Goal: Task Accomplishment & Management: Complete application form

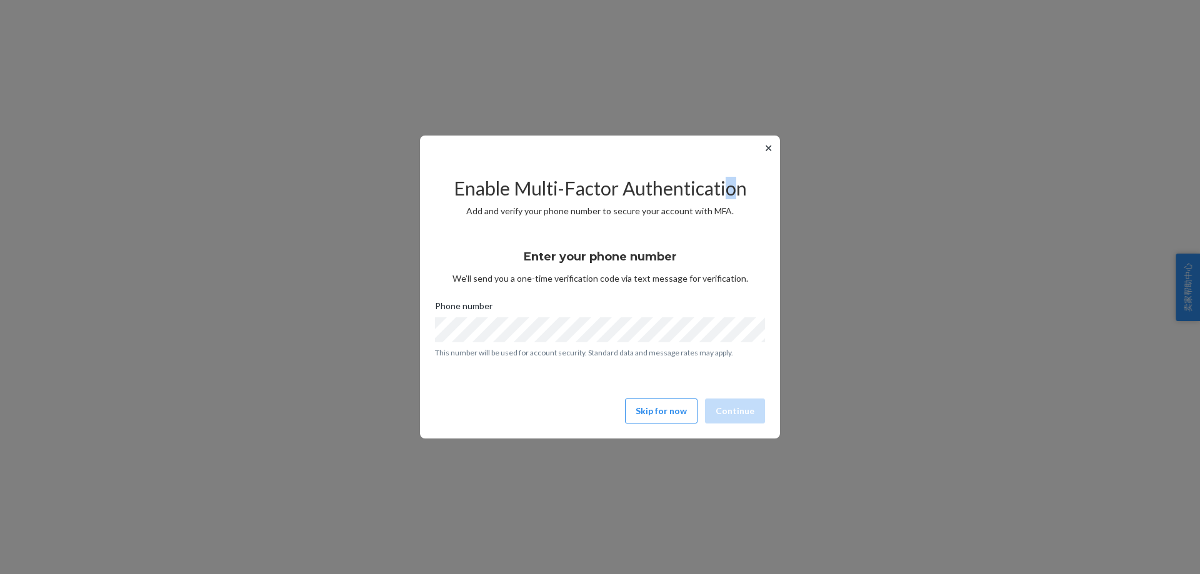
click at [732, 157] on div "✕ Enable Multi-Factor Authentication Add and verify your phone number to secure…" at bounding box center [600, 287] width 360 height 303
click at [657, 411] on button "Skip for now" at bounding box center [661, 411] width 72 height 25
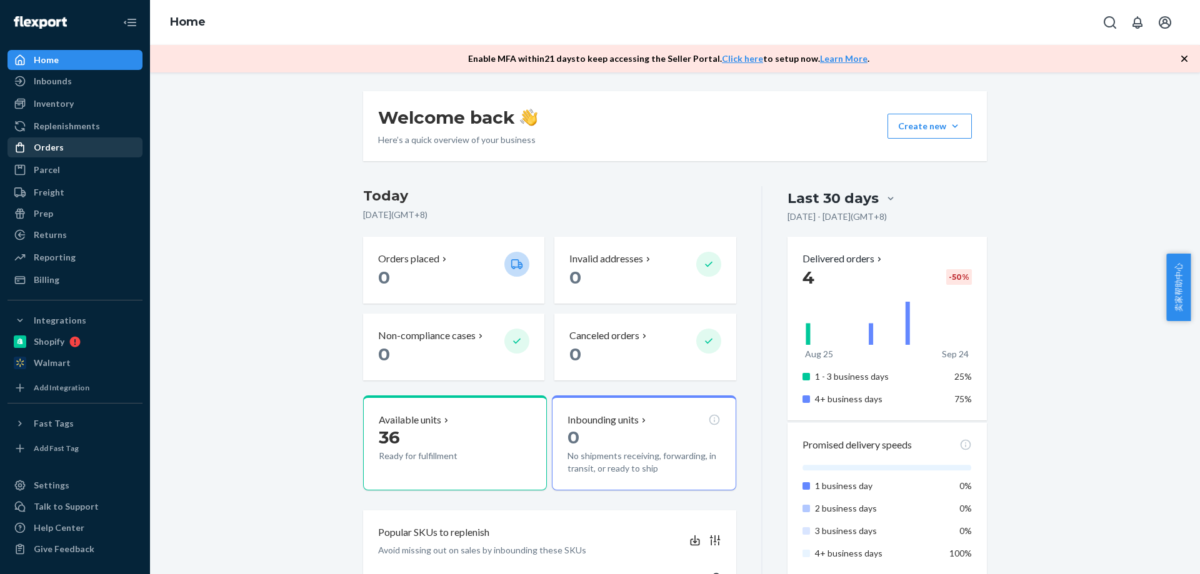
click at [51, 153] on div "Orders" at bounding box center [49, 147] width 30 height 12
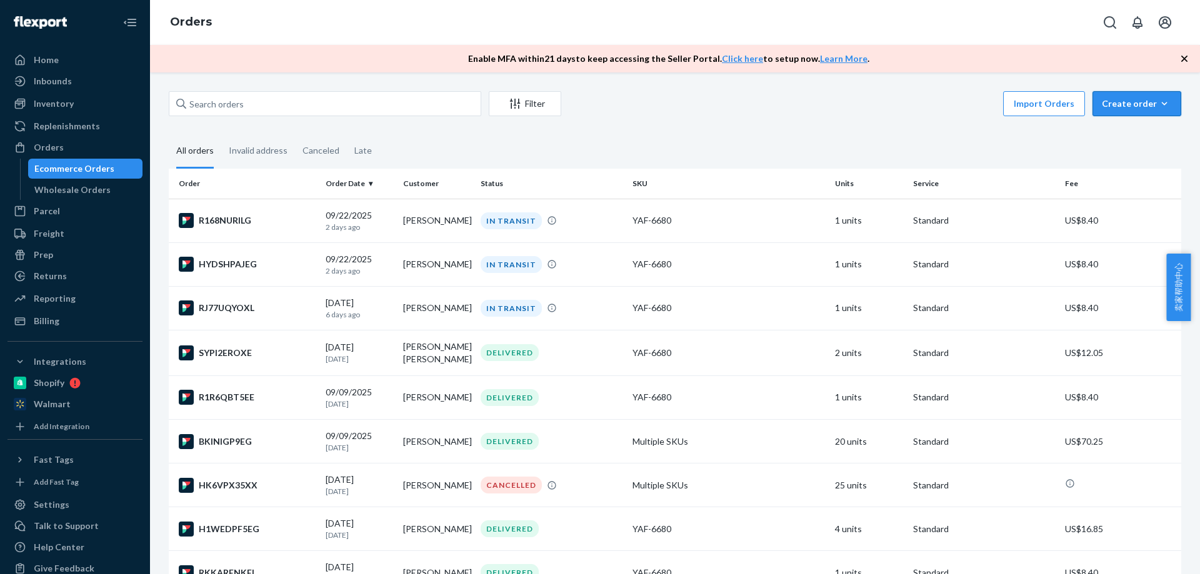
click at [1137, 94] on button "Create order Ecommerce order Removal order" at bounding box center [1136, 103] width 89 height 25
click at [1130, 136] on span "Ecommerce order" at bounding box center [1143, 133] width 77 height 9
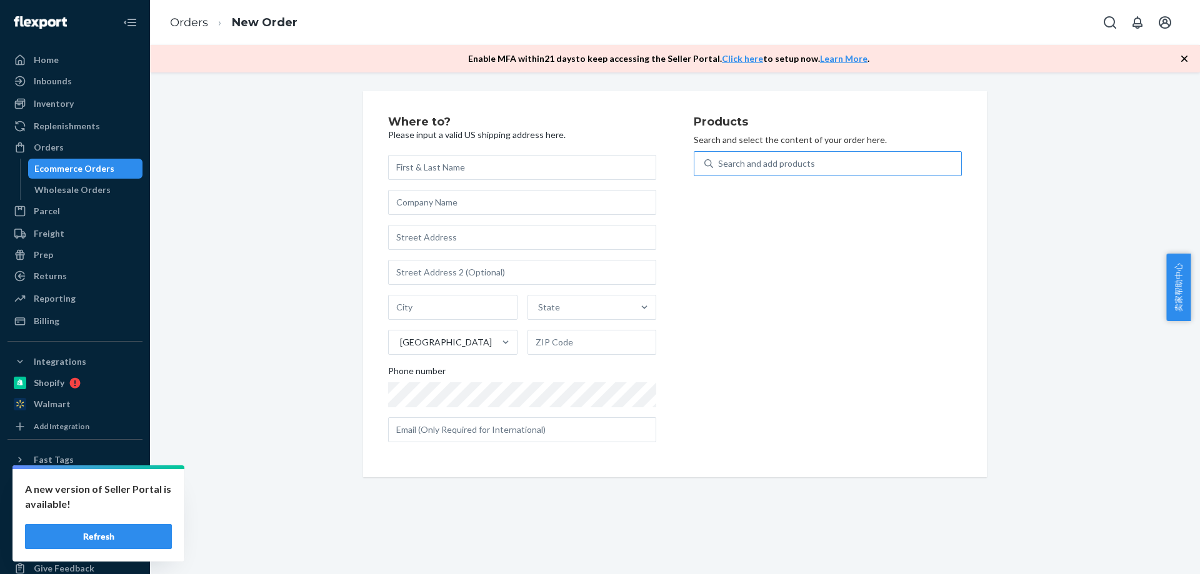
click at [754, 166] on div "Search and add products" at bounding box center [766, 163] width 97 height 12
click at [719, 166] on input "Search and add products" at bounding box center [718, 163] width 1 height 12
paste input "6680"
type input "6680"
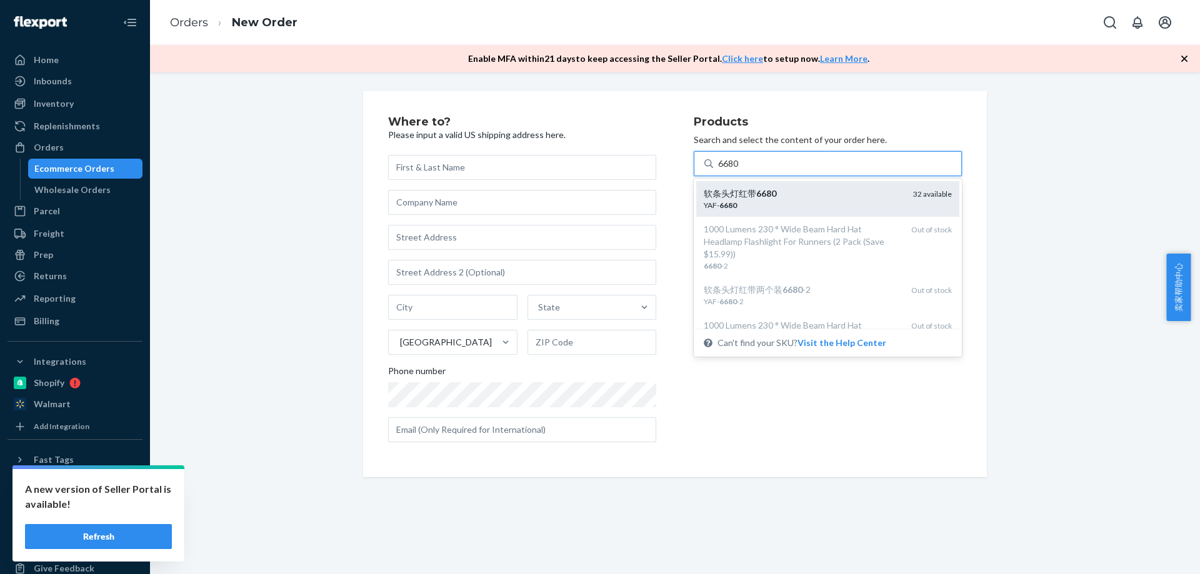
click at [768, 204] on div "YAF- 6680" at bounding box center [803, 205] width 199 height 11
click at [739, 170] on input "6680" at bounding box center [728, 163] width 21 height 12
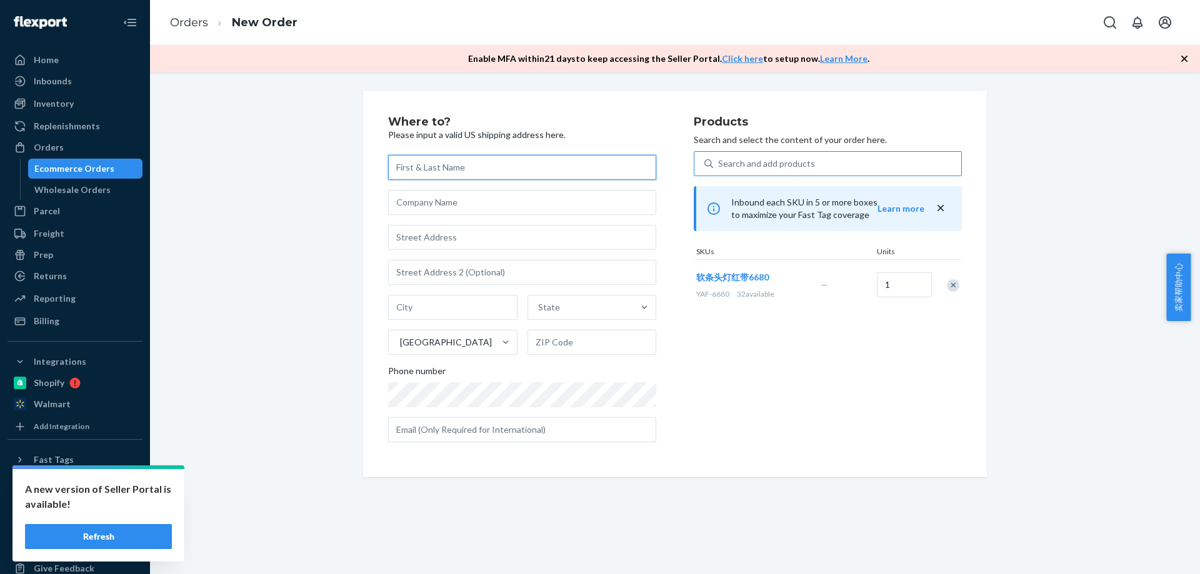
click at [445, 171] on input "text" at bounding box center [522, 167] width 268 height 25
paste input "[PERSON_NAME]"
type input "[PERSON_NAME]"
click at [441, 242] on input "text" at bounding box center [522, 237] width 268 height 25
paste input "[STREET_ADDRESS]"
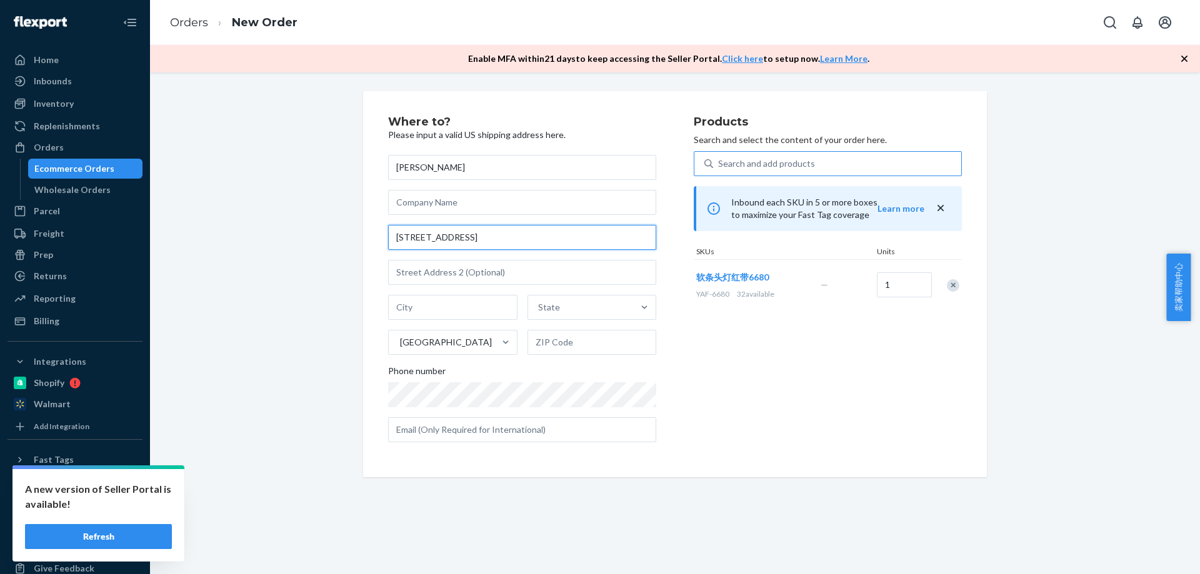
type input "[STREET_ADDRESS]"
click at [406, 314] on input "text" at bounding box center [452, 307] width 129 height 25
paste input "Millbury MA 01527"
drag, startPoint x: 477, startPoint y: 311, endPoint x: 443, endPoint y: 311, distance: 34.4
click at [443, 311] on input "Millbury MA 01527" at bounding box center [452, 307] width 129 height 25
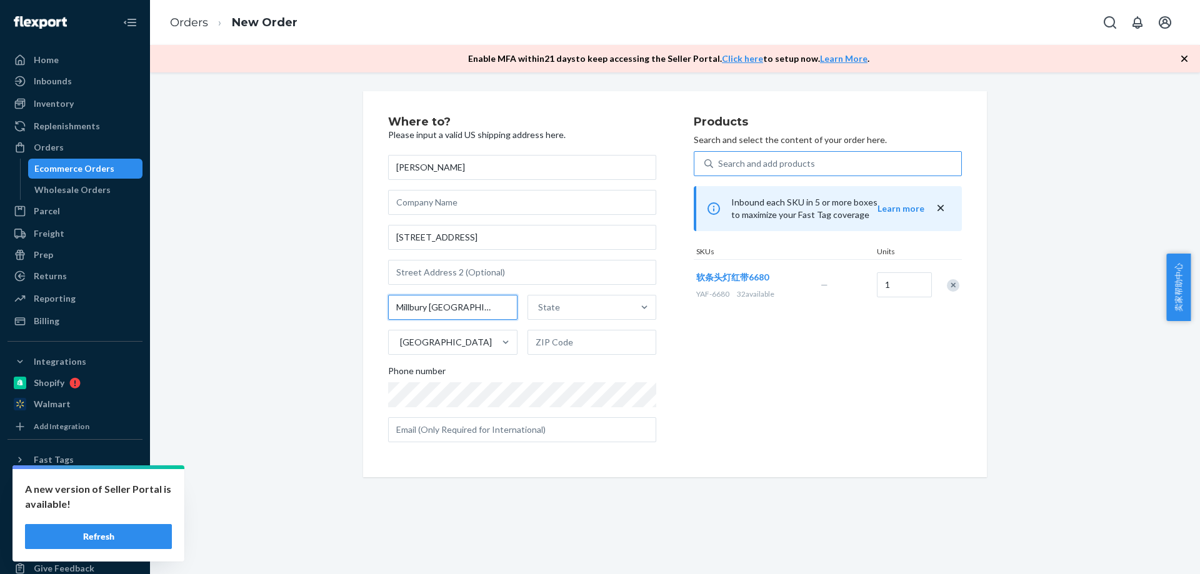
type input "Millbury [GEOGRAPHIC_DATA]"
click at [554, 337] on input "text" at bounding box center [591, 342] width 129 height 25
paste input "01527"
type input "01527"
drag, startPoint x: 442, startPoint y: 311, endPoint x: 429, endPoint y: 311, distance: 13.1
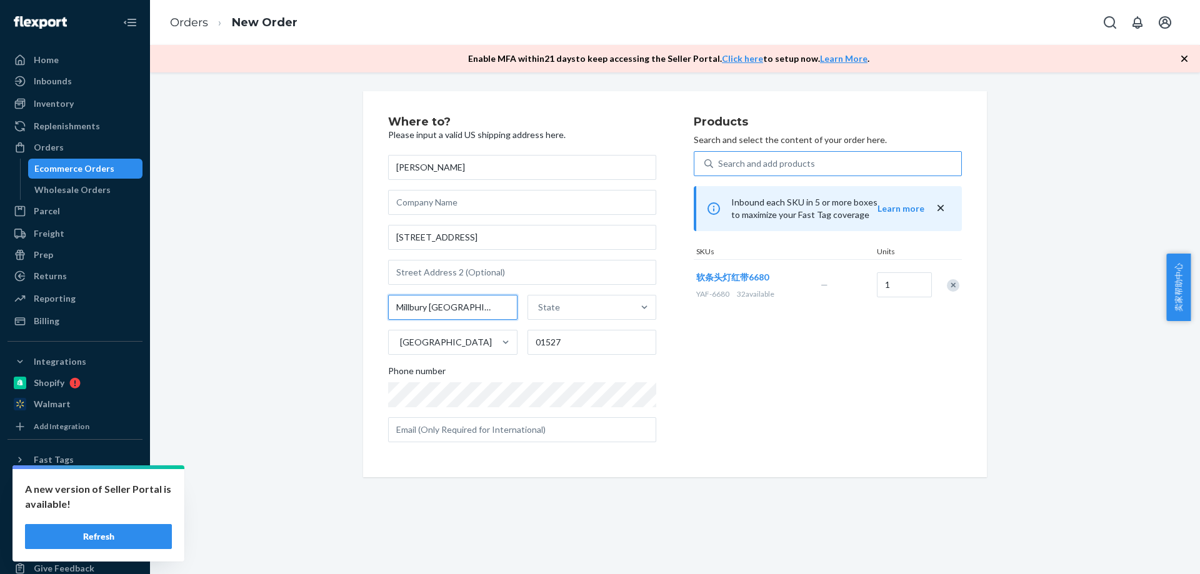
click at [429, 311] on input "Millbury [GEOGRAPHIC_DATA]" at bounding box center [452, 307] width 129 height 25
type input "Millbury"
click at [540, 304] on div "State" at bounding box center [549, 307] width 22 height 12
click at [539, 304] on input "State" at bounding box center [538, 307] width 1 height 12
paste input "MA"
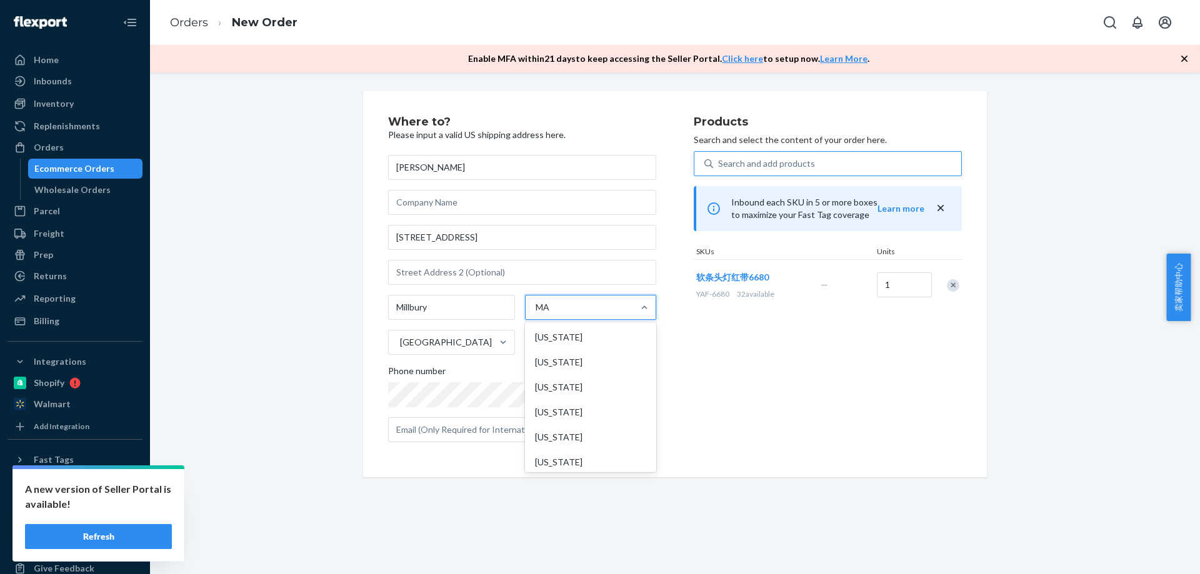
type input "MA"
click at [575, 311] on div "State" at bounding box center [581, 307] width 106 height 25
click at [539, 311] on input "0 results available. Select is focused ,type to refine list, press Down to open…" at bounding box center [538, 307] width 1 height 12
paste input "MA"
type input "MA"
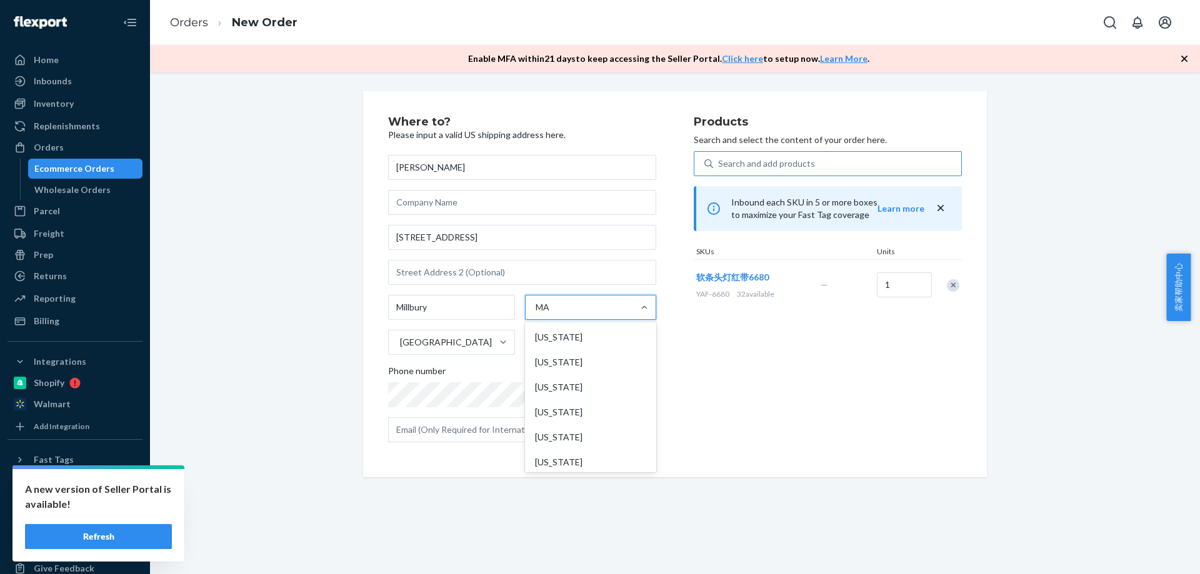
click at [579, 416] on div "[US_STATE]" at bounding box center [590, 412] width 126 height 25
click at [552, 314] on input "MA" at bounding box center [543, 307] width 17 height 12
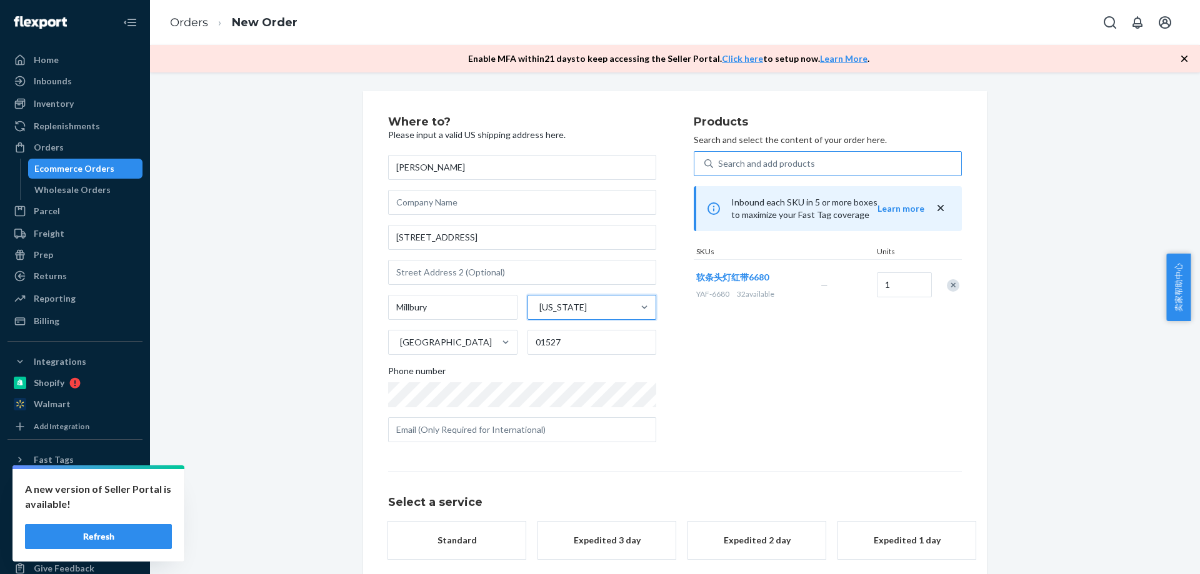
click at [720, 383] on div "Products Search and select the content of your order here. Search and add produ…" at bounding box center [828, 284] width 268 height 336
click at [447, 552] on div "Promised by [DATE]" at bounding box center [457, 553] width 100 height 12
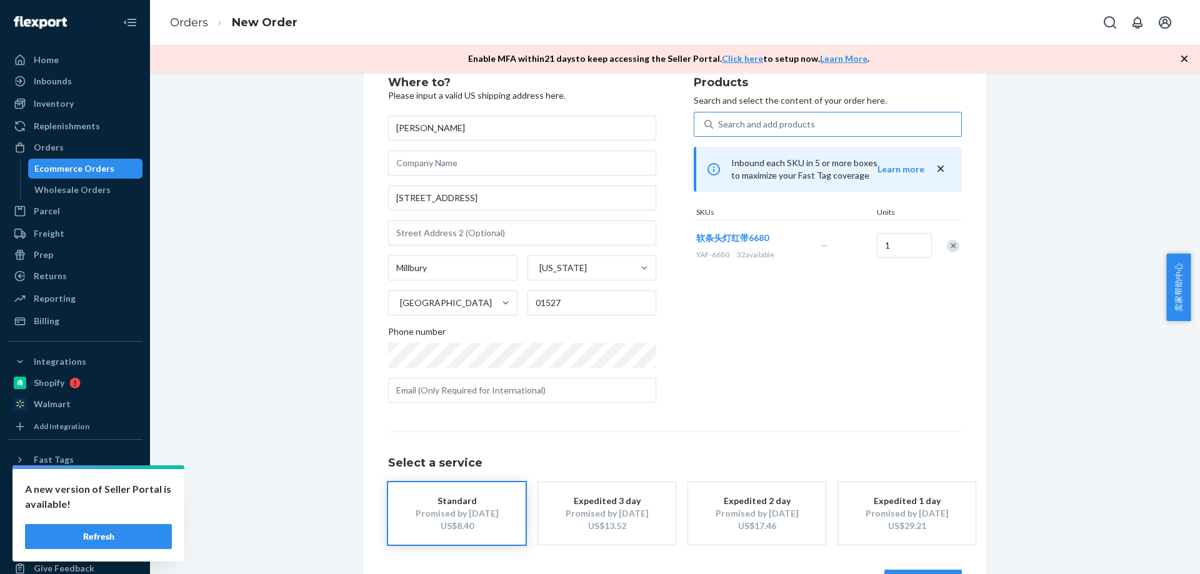
scroll to position [85, 0]
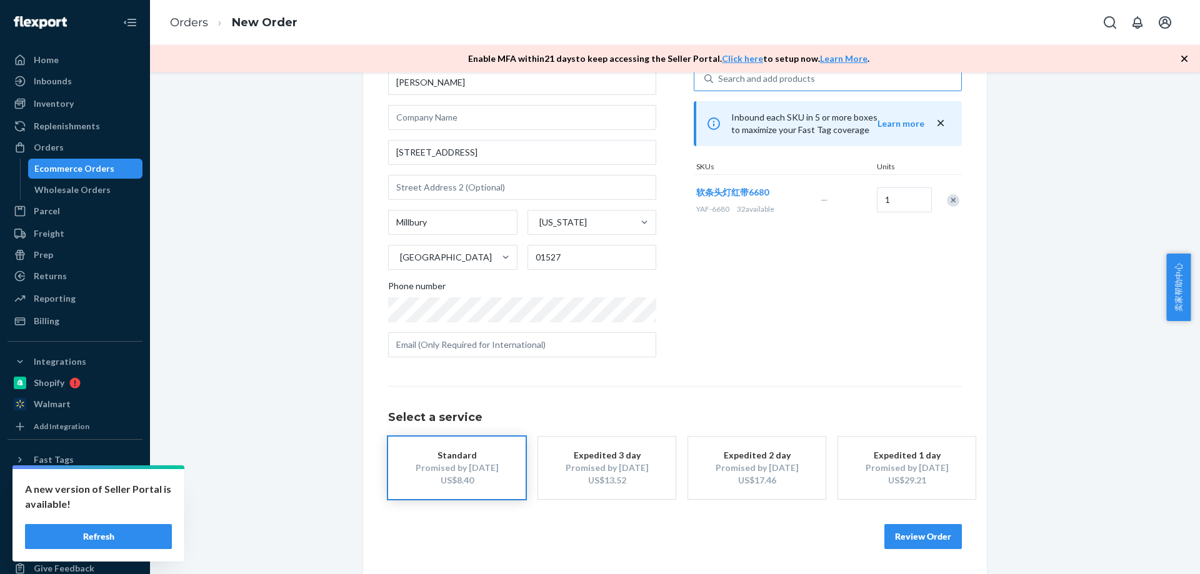
click at [928, 537] on button "Review Order" at bounding box center [922, 536] width 77 height 25
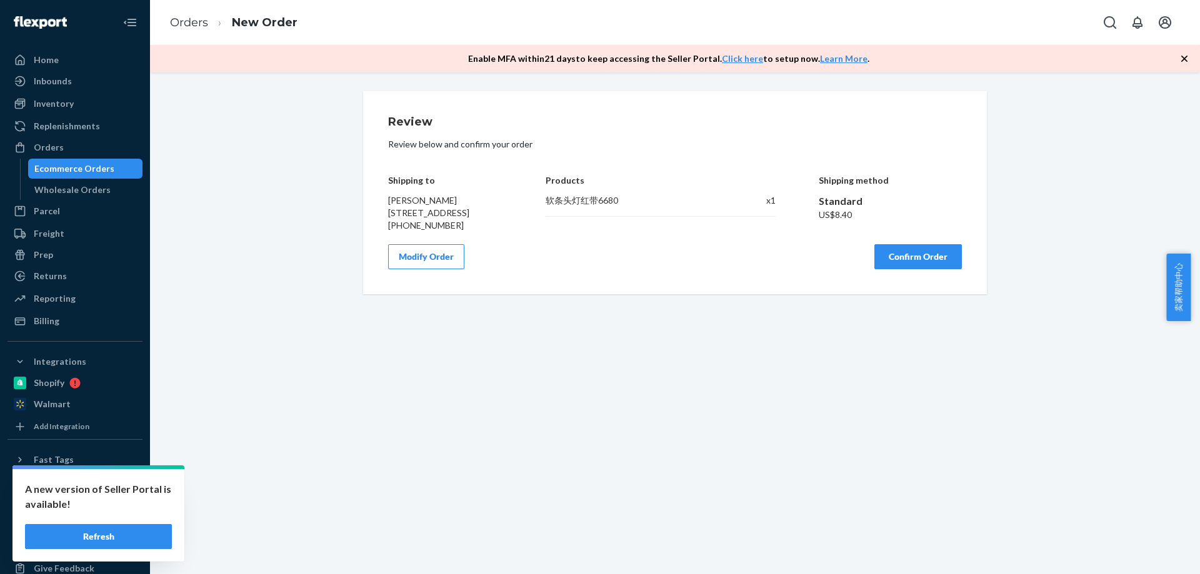
scroll to position [0, 0]
click at [939, 269] on button "Confirm Order" at bounding box center [917, 256] width 87 height 25
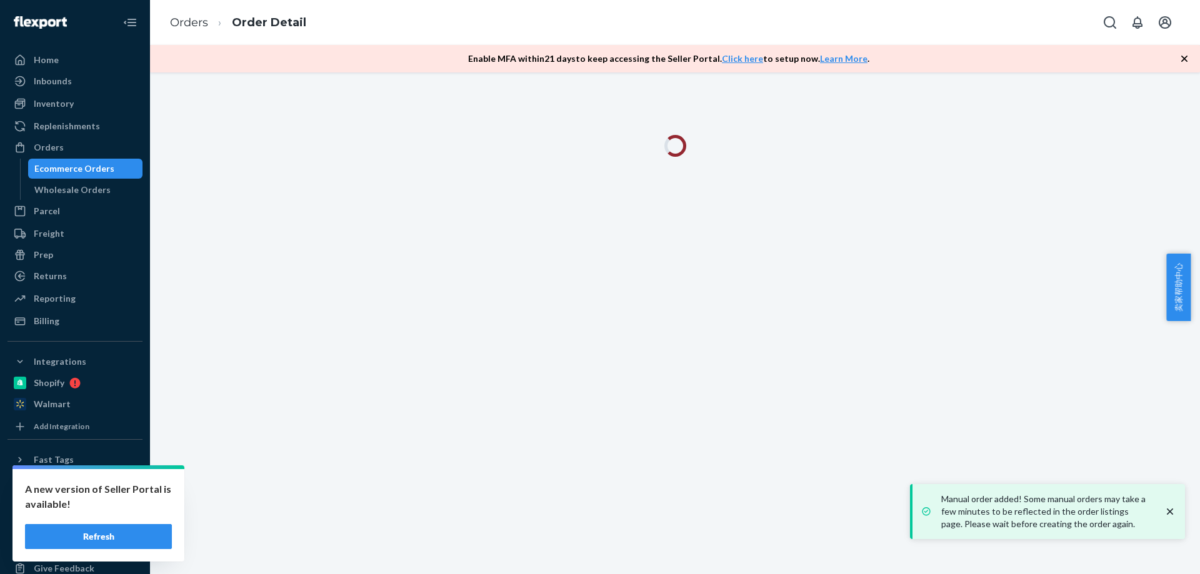
click at [1169, 512] on icon "close toast" at bounding box center [1170, 512] width 6 height 6
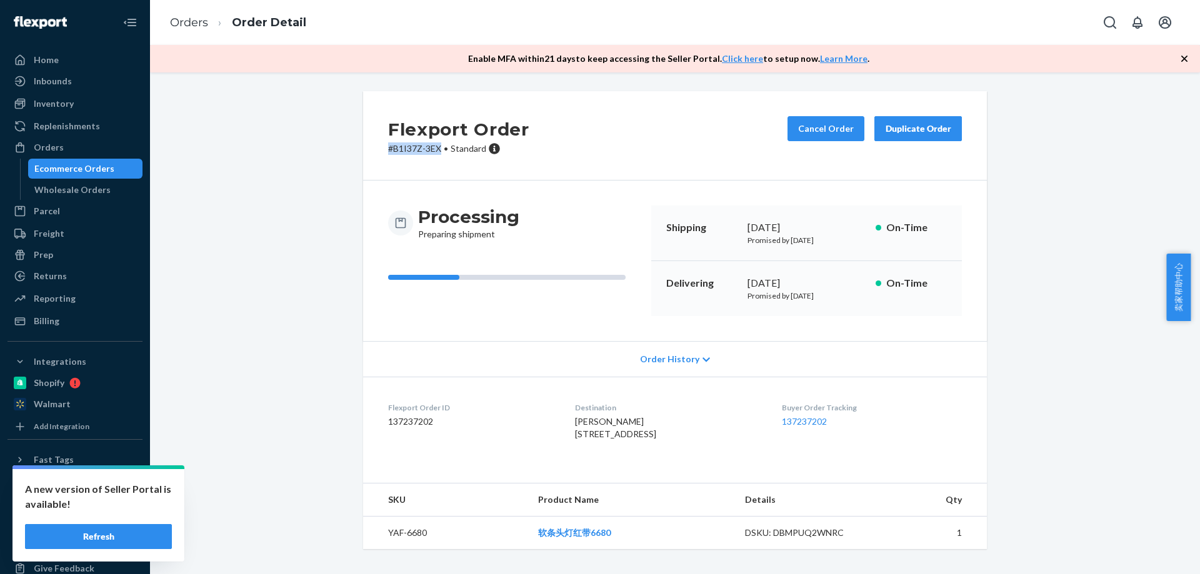
drag, startPoint x: 379, startPoint y: 147, endPoint x: 434, endPoint y: 158, distance: 56.7
click at [434, 158] on div "Flexport Order # B1I37Z-3EX • Standard Cancel Order Duplicate Order" at bounding box center [675, 135] width 624 height 89
copy p "# B1I37Z-3EX"
